Goal: Transaction & Acquisition: Purchase product/service

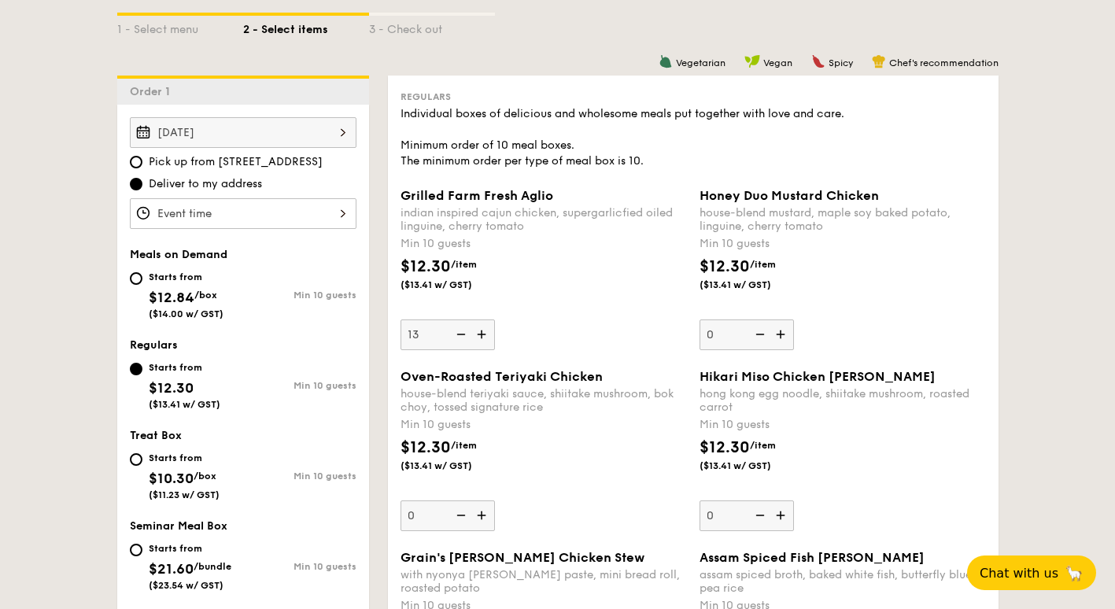
scroll to position [393, 0]
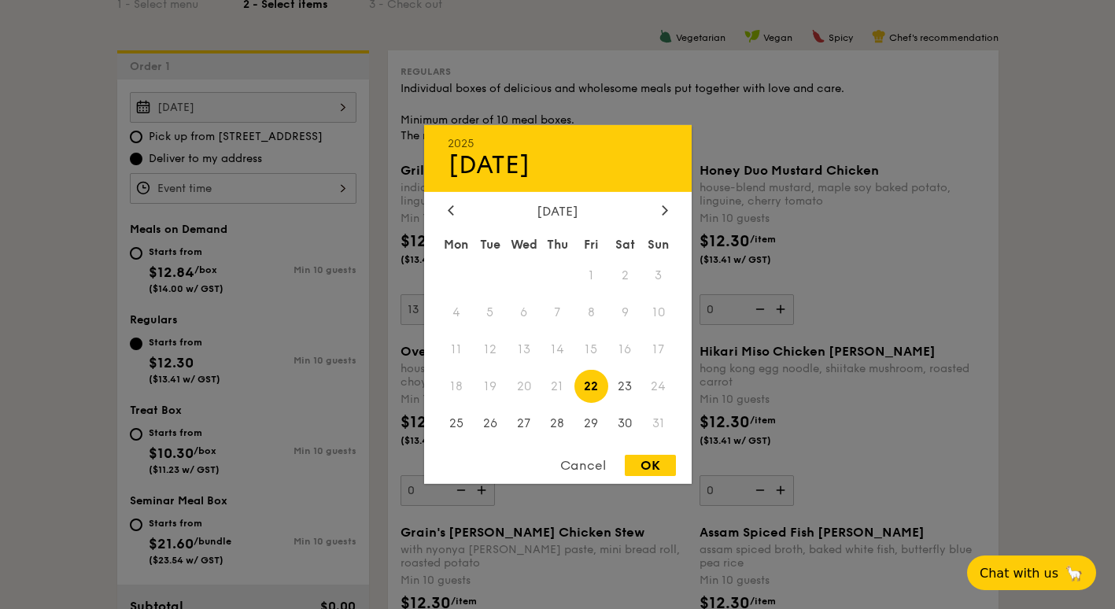
click at [267, 105] on div "[DATE] 2025 Aug [DATE] Tue Wed Thu Fri Sat Sun 1 2 3 4 5 6 7 8 9 10 11 12 13 14…" at bounding box center [243, 107] width 227 height 31
click at [598, 386] on span "22" at bounding box center [591, 386] width 34 height 34
drag, startPoint x: 0, startPoint y: 300, endPoint x: 239, endPoint y: 184, distance: 265.7
click at [239, 184] on div at bounding box center [557, 304] width 1115 height 609
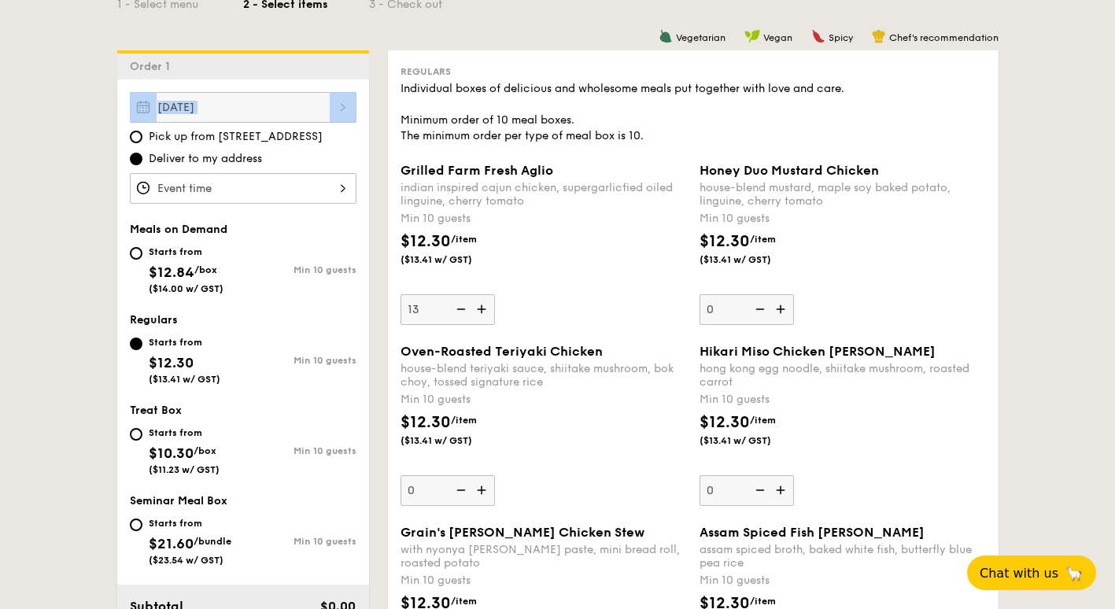
click at [324, 197] on div at bounding box center [557, 304] width 1115 height 609
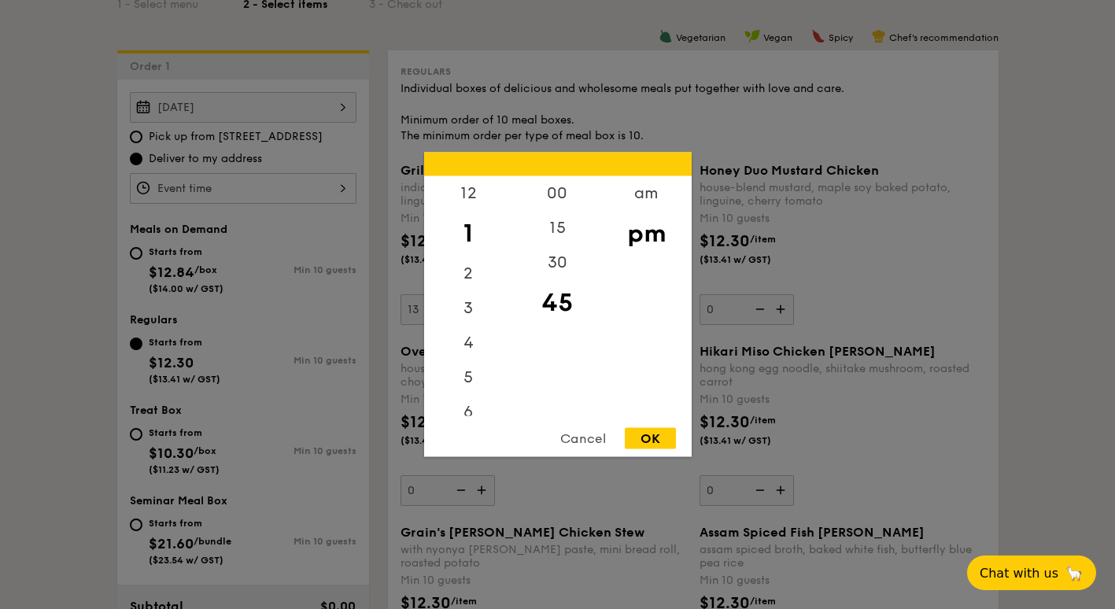
click at [338, 190] on div "12 1 2 3 4 5 6 7 8 9 10 11 00 15 30 45 am pm Cancel OK" at bounding box center [243, 188] width 227 height 31
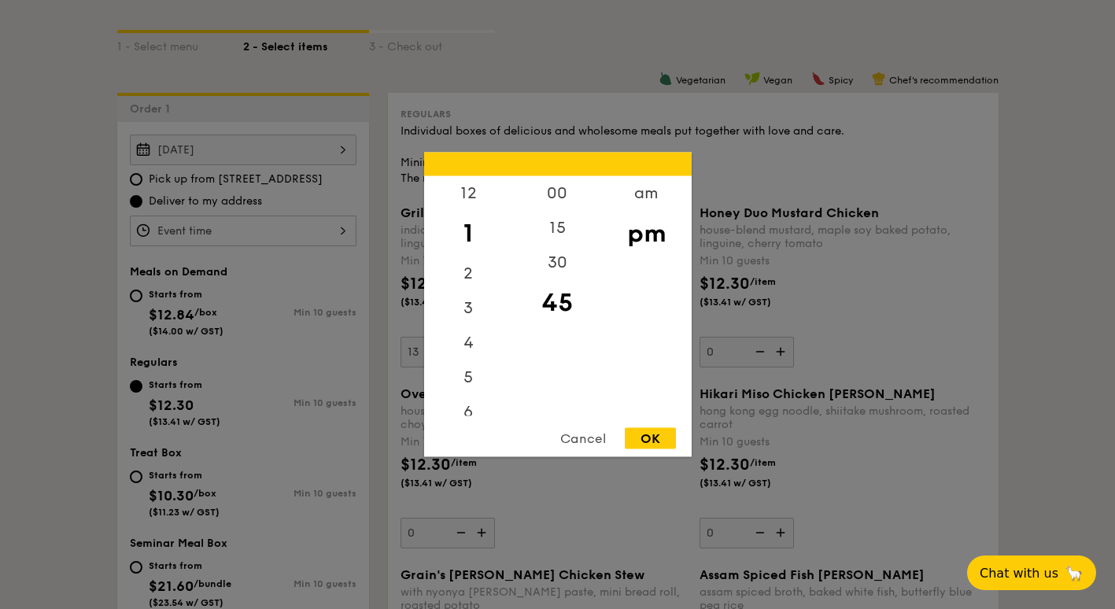
scroll to position [315, 0]
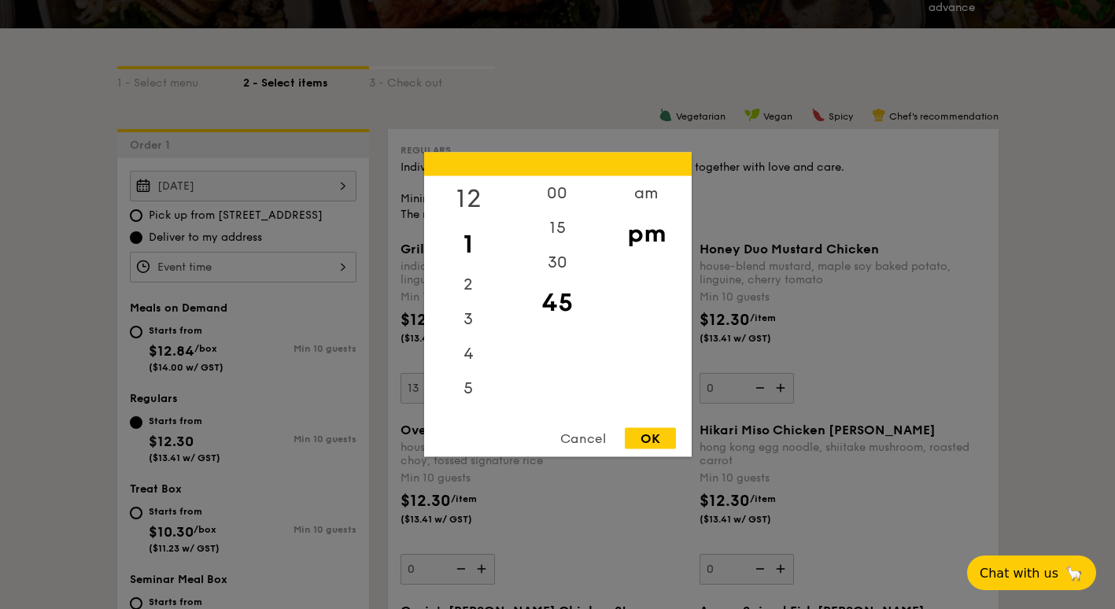
click at [473, 198] on div "12" at bounding box center [468, 199] width 89 height 46
click at [546, 271] on div "30" at bounding box center [557, 269] width 89 height 46
drag, startPoint x: 663, startPoint y: 454, endPoint x: 652, endPoint y: 434, distance: 22.5
click at [663, 452] on div "Cancel OK" at bounding box center [558, 442] width 268 height 29
click at [652, 434] on div "OK" at bounding box center [650, 438] width 51 height 21
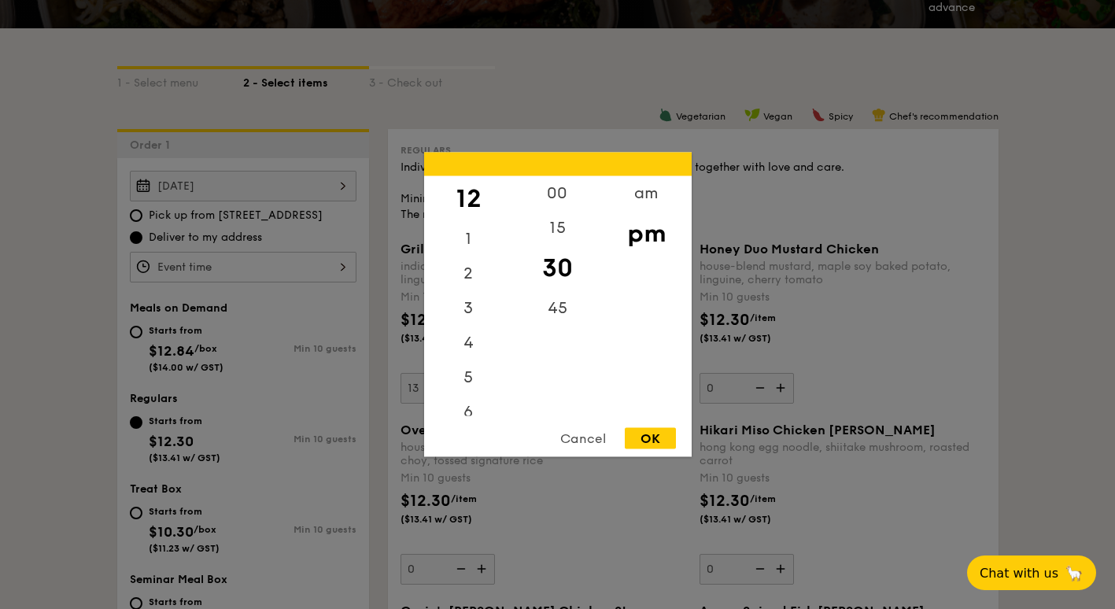
type input "12:30PM"
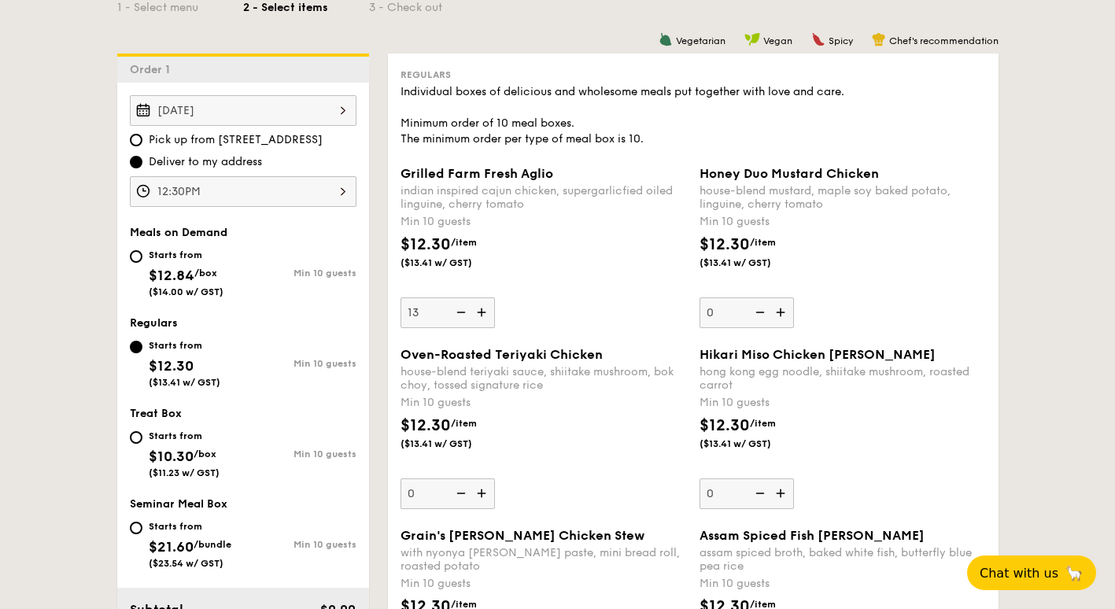
scroll to position [472, 0]
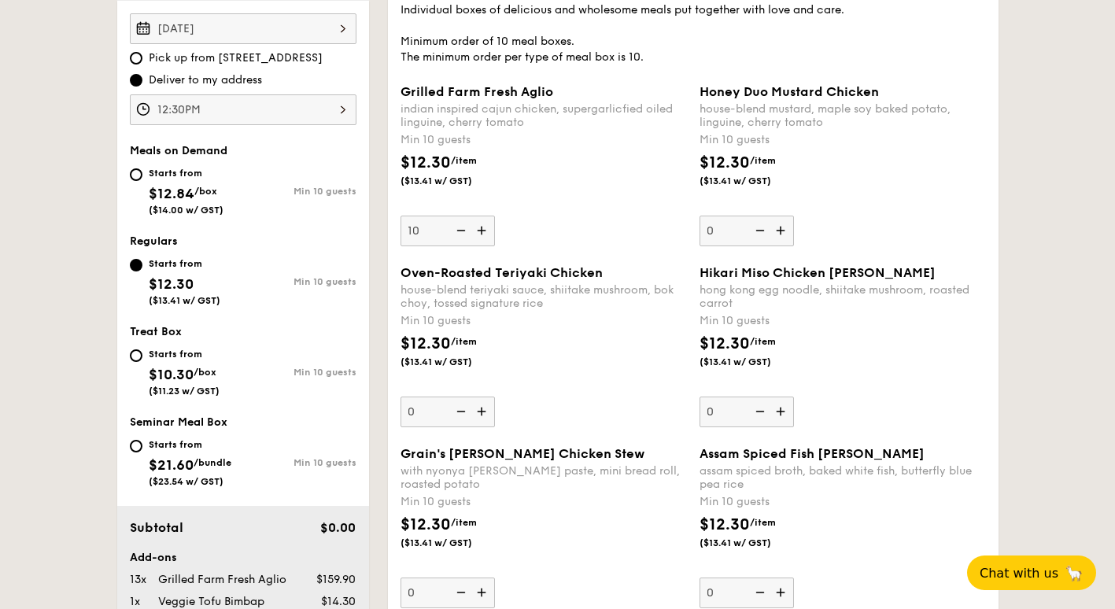
click at [458, 229] on img at bounding box center [460, 231] width 24 height 30
click at [458, 229] on input "10" at bounding box center [448, 231] width 94 height 31
type input "0"
click at [458, 229] on img at bounding box center [460, 231] width 24 height 30
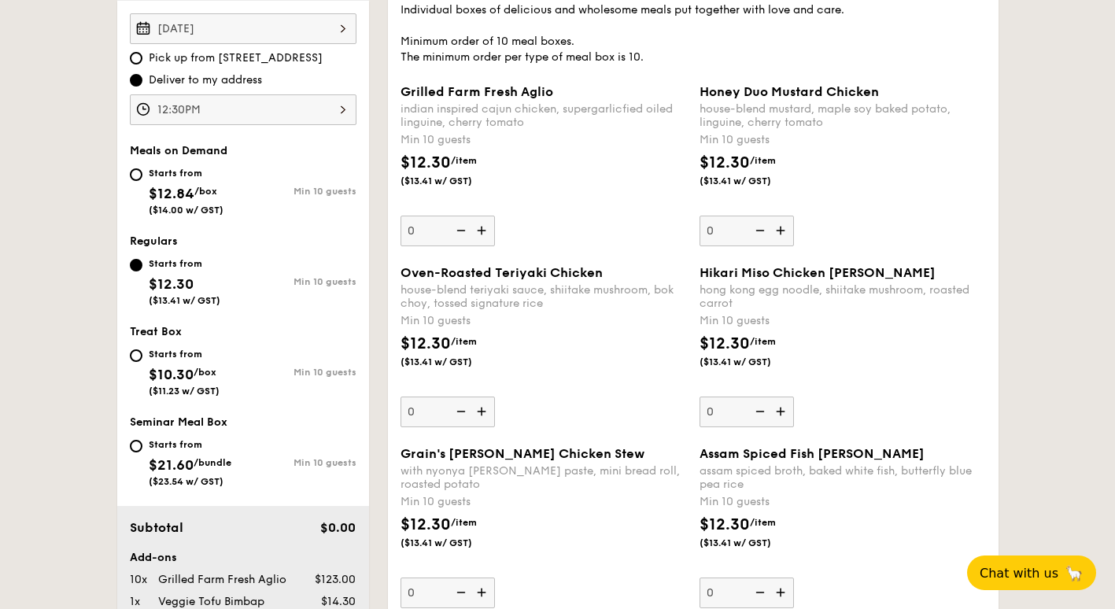
click at [458, 229] on input "0" at bounding box center [448, 231] width 94 height 31
click at [458, 229] on img at bounding box center [460, 231] width 24 height 30
click at [458, 229] on input "0" at bounding box center [448, 231] width 94 height 31
click at [932, 290] on div "hong kong egg noodle, shiitake mushroom, roasted carrot" at bounding box center [843, 296] width 286 height 27
click at [794, 397] on input "0" at bounding box center [747, 412] width 94 height 31
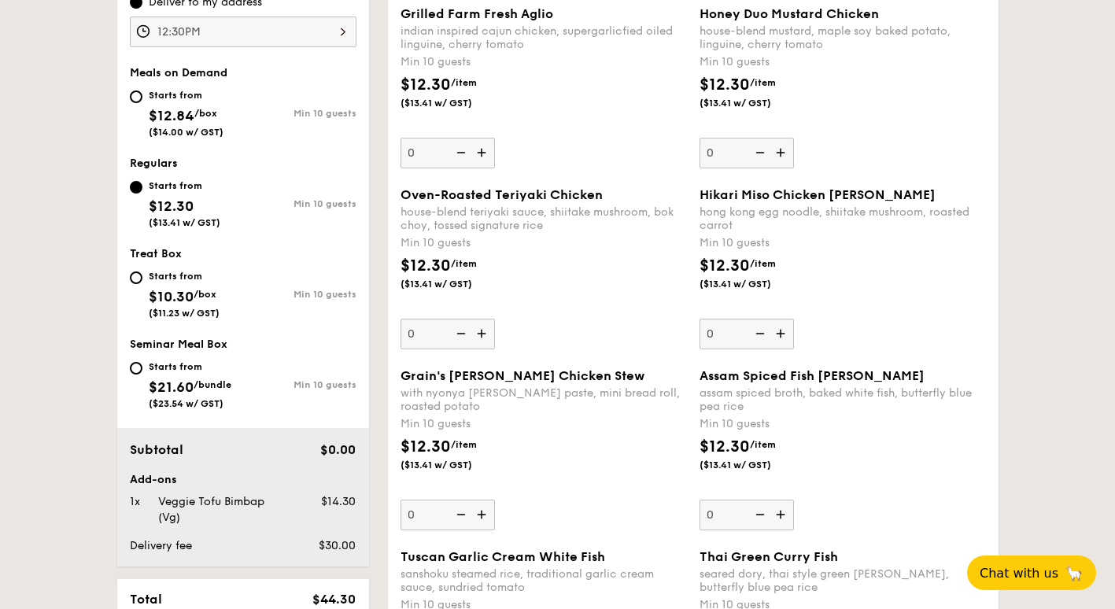
scroll to position [708, 0]
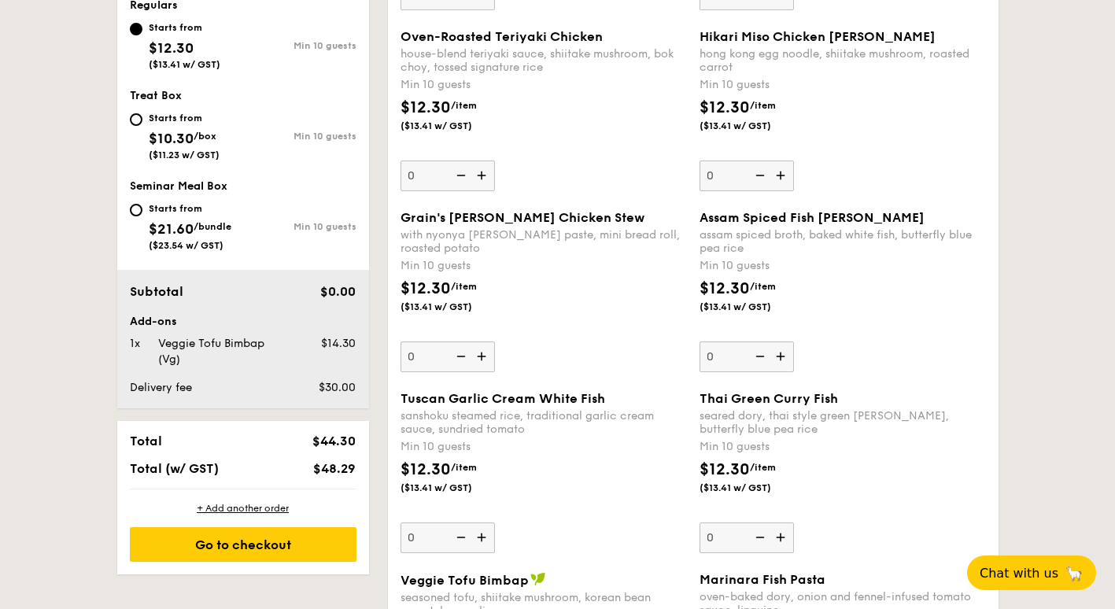
click at [906, 257] on div "Assam Spiced Fish [PERSON_NAME] assam spiced broth, baked white fish, butterfly…" at bounding box center [843, 291] width 286 height 162
click at [794, 342] on input "0" at bounding box center [747, 357] width 94 height 31
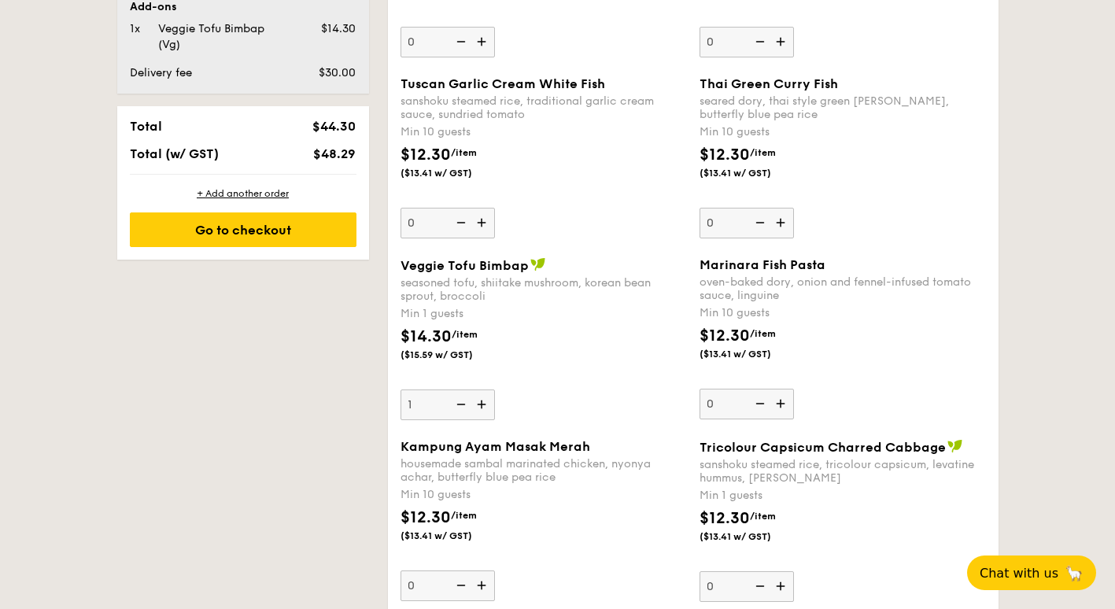
click at [461, 408] on img at bounding box center [460, 405] width 24 height 30
click at [461, 408] on input "1" at bounding box center [448, 405] width 94 height 31
type input "0"
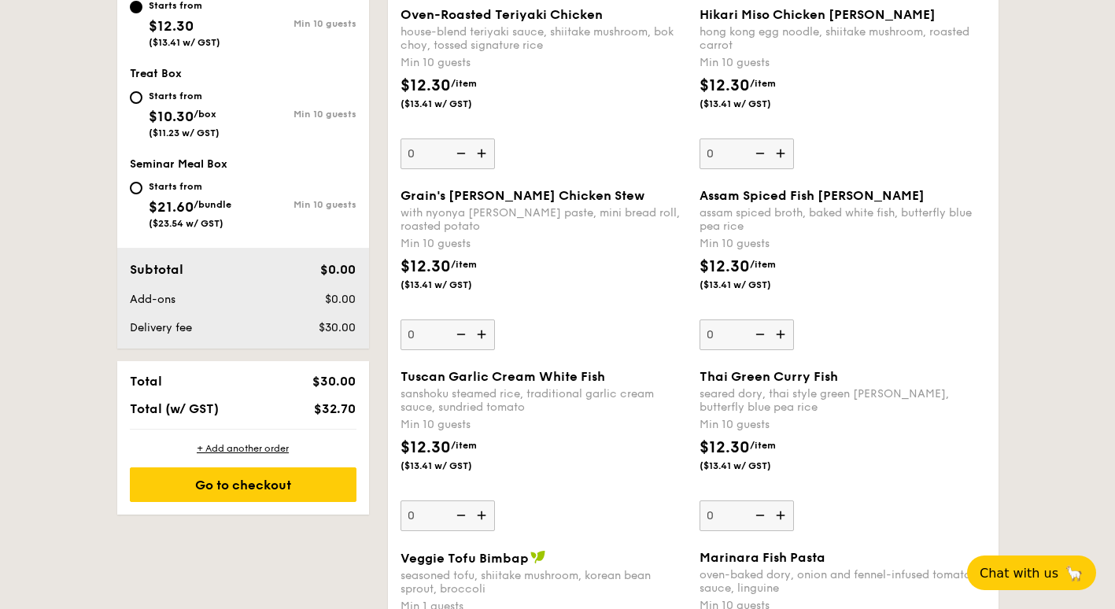
scroll to position [1143, 0]
